Goal: Information Seeking & Learning: Learn about a topic

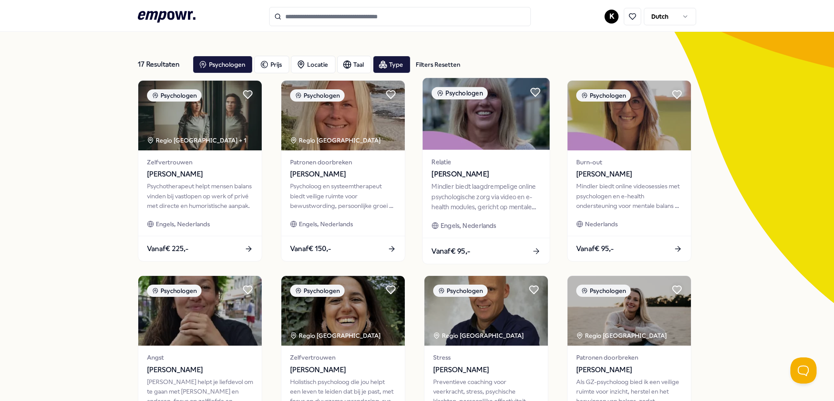
scroll to position [44, 0]
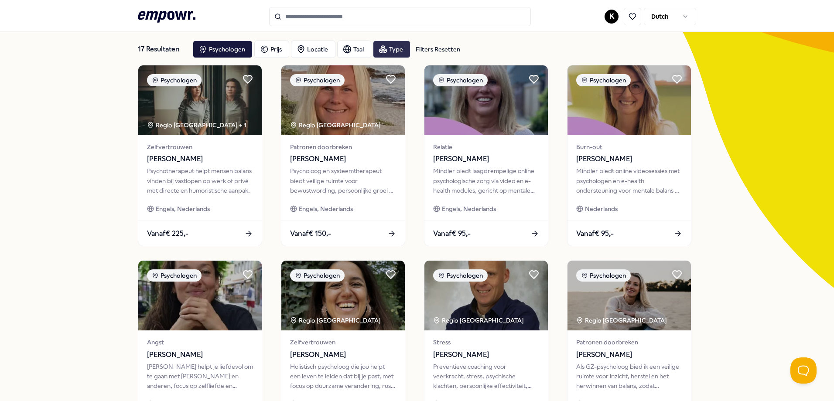
click at [396, 50] on div "Type" at bounding box center [392, 49] width 38 height 17
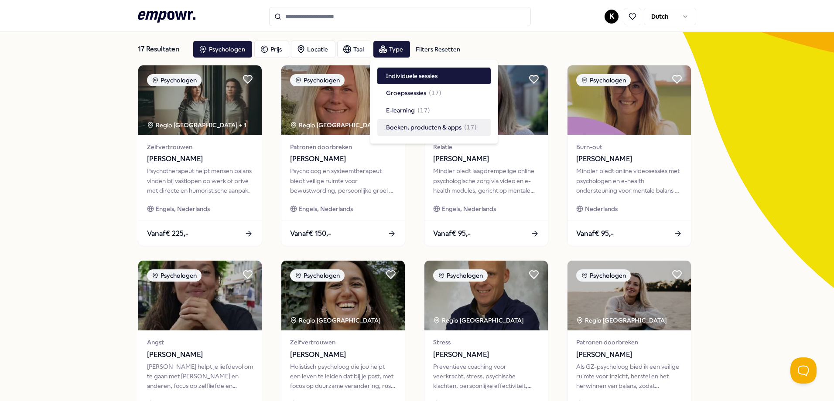
click at [59, 176] on div "17 Resultaten Filters Resetten Psychologen Prijs Locatie Taal Type Filters Rese…" at bounding box center [417, 353] width 834 height 681
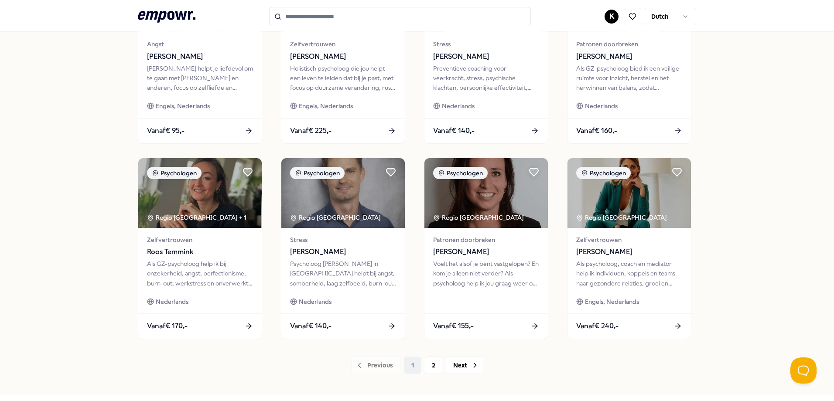
scroll to position [349, 0]
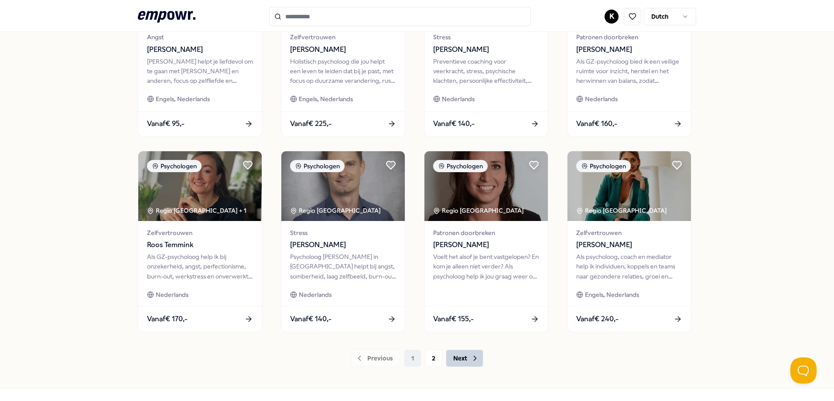
click at [456, 356] on button "Next" at bounding box center [465, 358] width 38 height 17
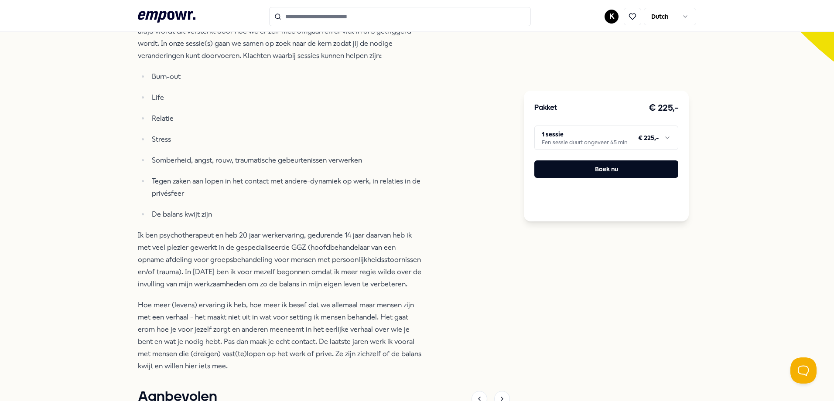
scroll to position [305, 0]
